Goal: Task Accomplishment & Management: Manage account settings

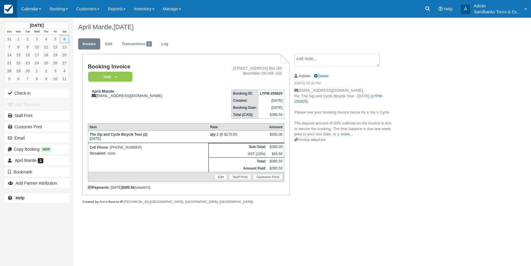
click at [11, 6] on img at bounding box center [8, 9] width 9 height 9
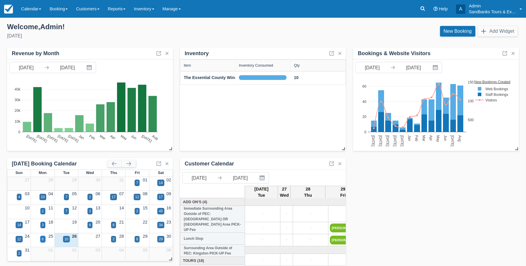
click at [41, 238] on div "6" at bounding box center [42, 239] width 5 height 6
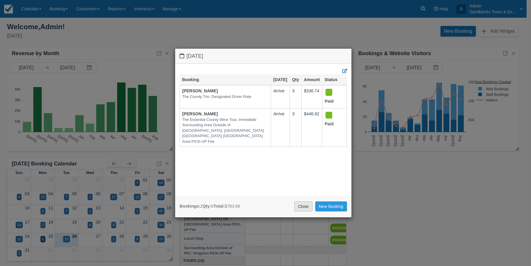
click at [307, 204] on link "Close" at bounding box center [303, 206] width 18 height 10
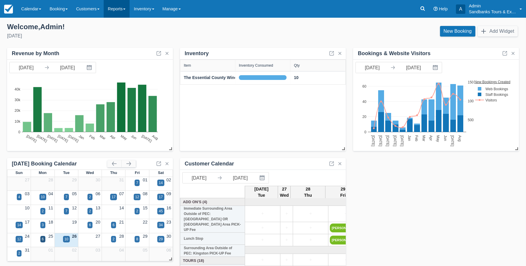
click at [130, 11] on link "Reports" at bounding box center [117, 9] width 26 height 18
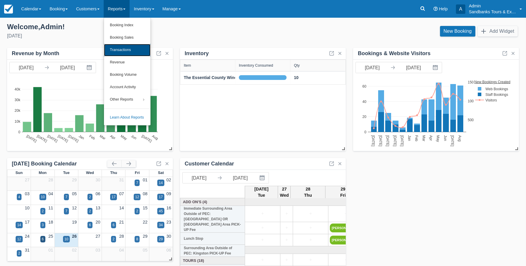
click at [133, 51] on link "Transactions" at bounding box center [127, 50] width 47 height 12
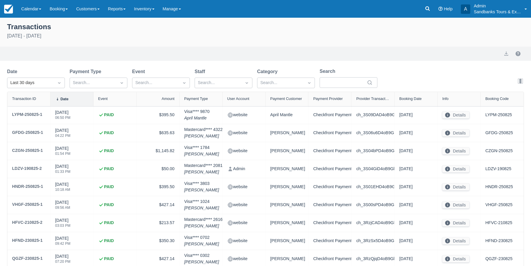
select select "10"
